Goal: Task Accomplishment & Management: Use online tool/utility

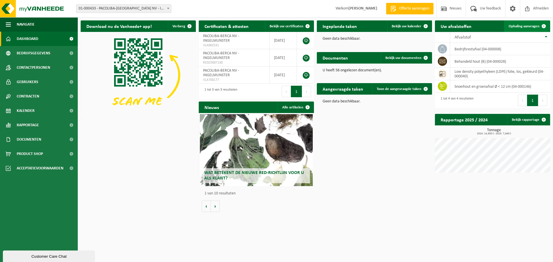
click at [529, 26] on span "Ophaling aanvragen" at bounding box center [523, 26] width 31 height 4
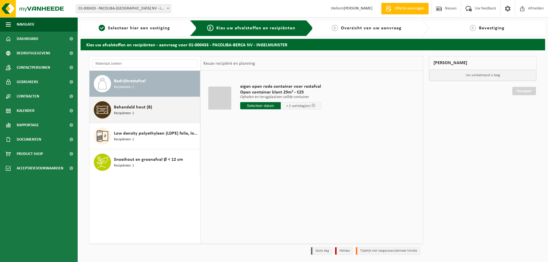
click at [118, 109] on span "Behandeld hout (B)" at bounding box center [133, 107] width 38 height 7
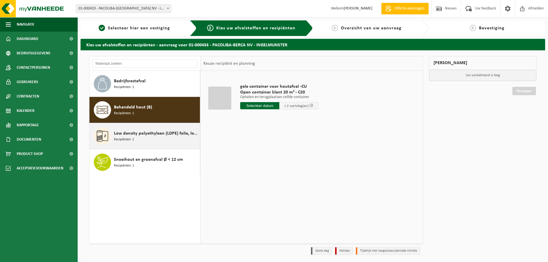
click at [139, 138] on div "Low density polyethyleen (LDPE) folie, los, gekleurd Recipiënten: 1" at bounding box center [156, 136] width 85 height 17
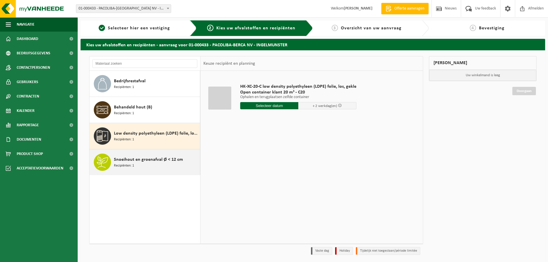
click at [143, 158] on span "Snoeihout en groenafval Ø < 12 cm" at bounding box center [148, 159] width 69 height 7
